Goal: Information Seeking & Learning: Compare options

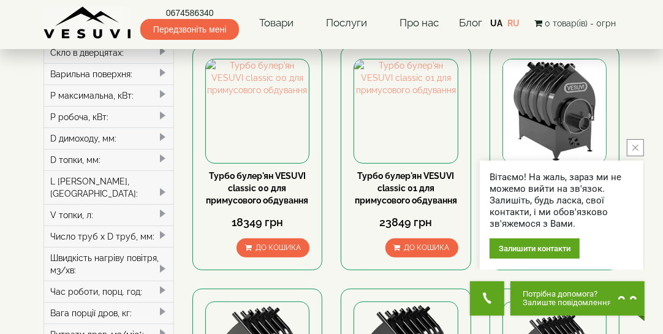
click at [635, 145] on icon "close button" at bounding box center [635, 148] width 6 height 6
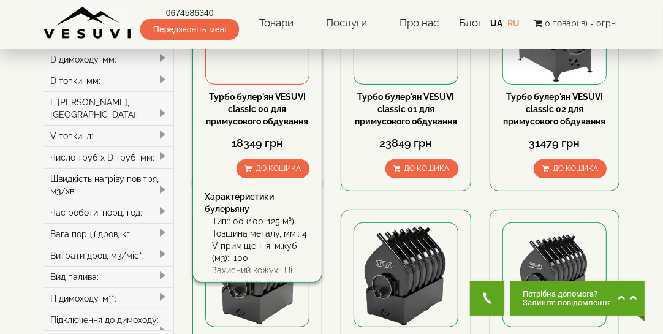
scroll to position [156, 0]
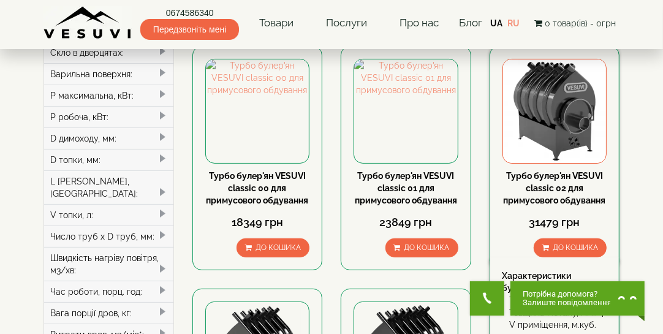
click at [552, 148] on img at bounding box center [554, 110] width 103 height 103
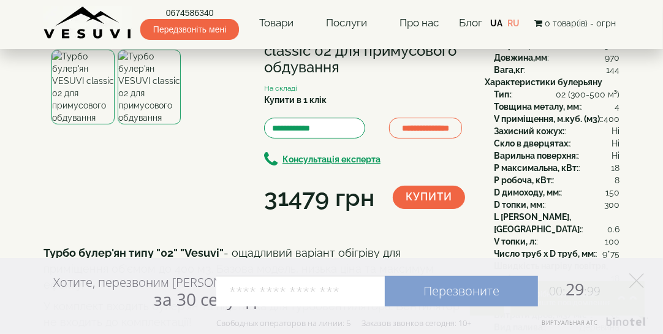
scroll to position [118, 0]
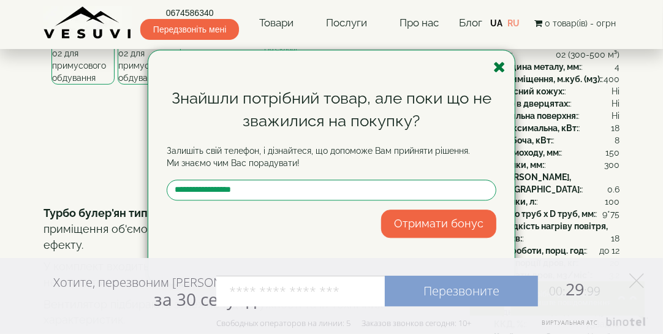
click at [498, 67] on icon "button" at bounding box center [499, 66] width 12 height 15
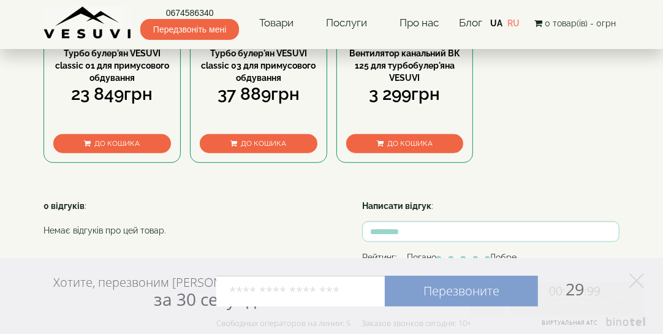
scroll to position [705, 0]
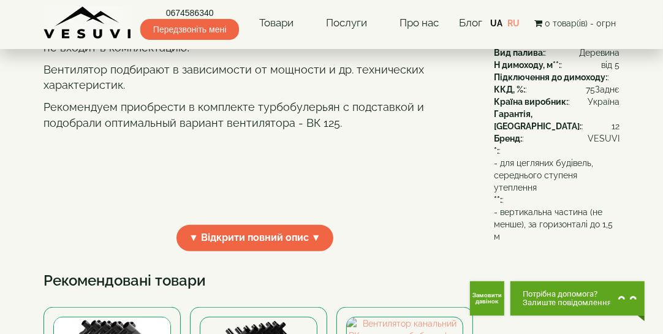
scroll to position [392, 0]
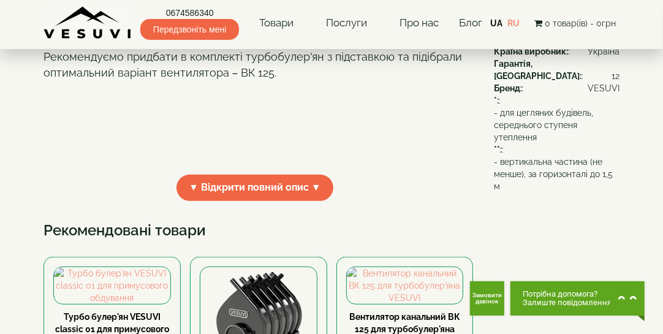
scroll to position [363, 0]
